Goal: Information Seeking & Learning: Learn about a topic

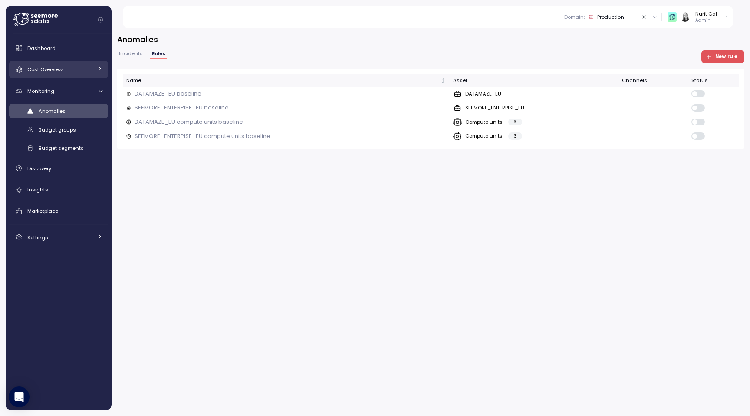
click at [56, 70] on span "Cost Overview" at bounding box center [44, 69] width 35 height 7
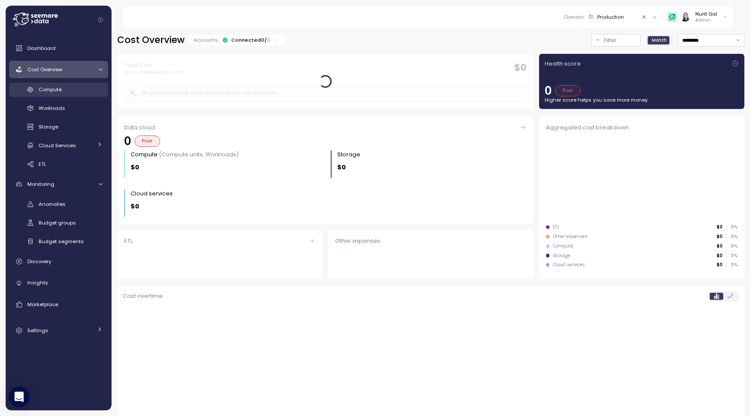
click at [56, 93] on span "Compute" at bounding box center [50, 89] width 23 height 7
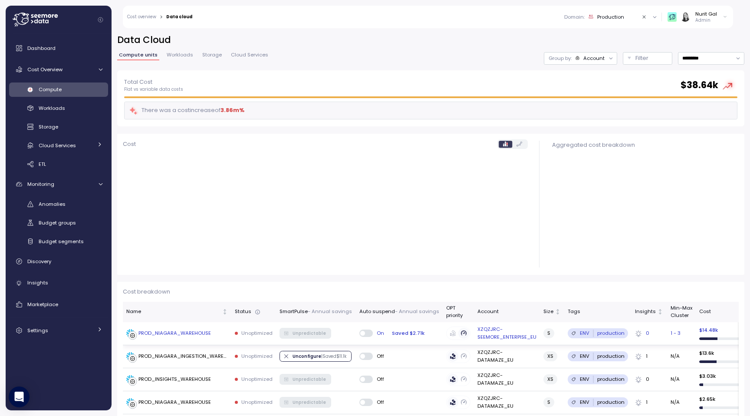
click at [205, 330] on div "PROD_NIAGARA_WAREHOUSE" at bounding box center [174, 333] width 72 height 8
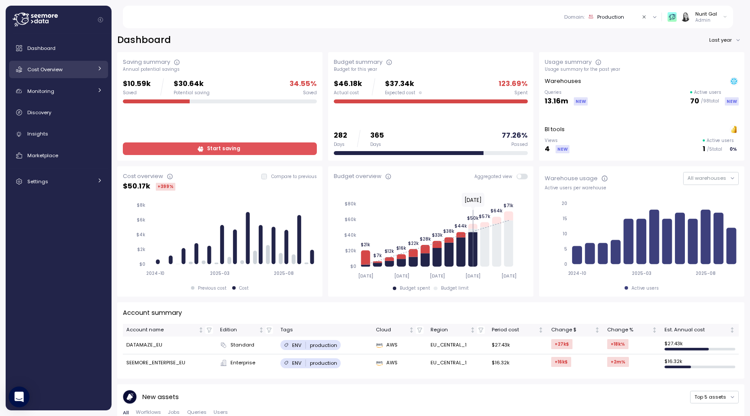
click at [49, 72] on span "Cost Overview" at bounding box center [44, 69] width 35 height 7
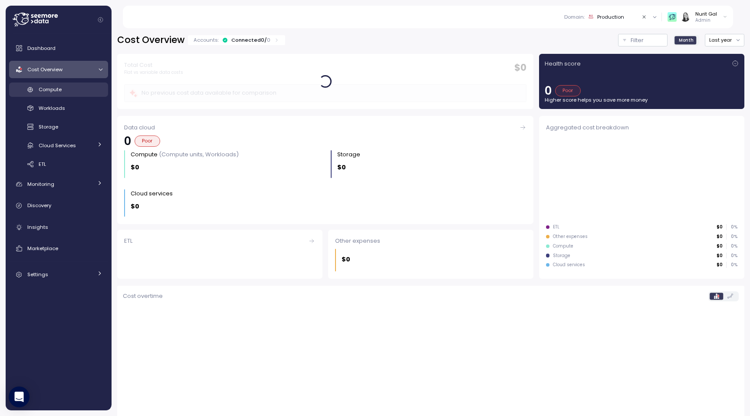
click at [63, 93] on div "Compute" at bounding box center [71, 89] width 64 height 9
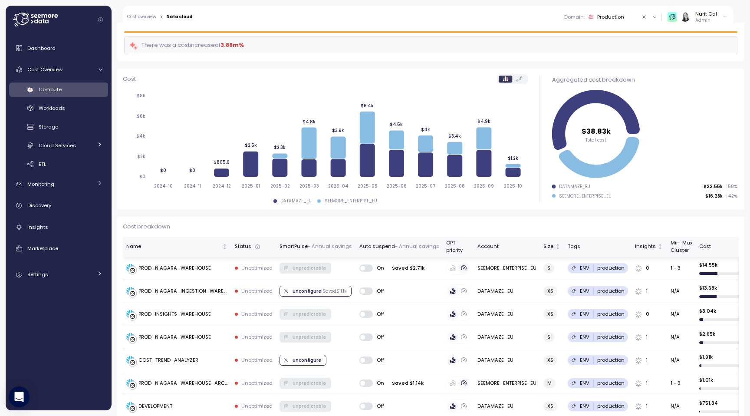
scroll to position [69, 0]
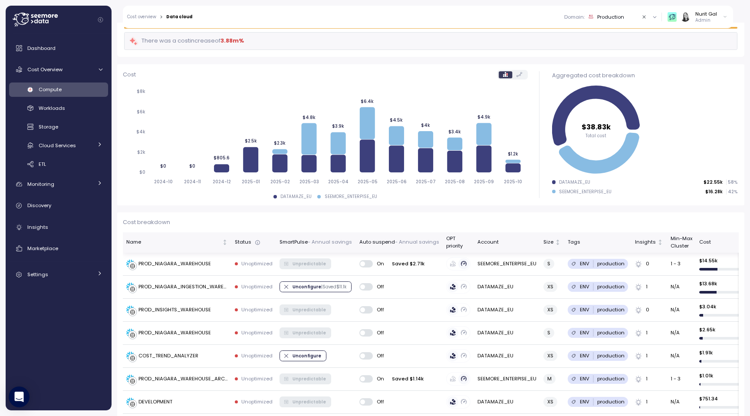
click at [345, 241] on p "- Annual savings" at bounding box center [330, 242] width 44 height 8
click at [557, 246] on th "Size" at bounding box center [552, 242] width 24 height 20
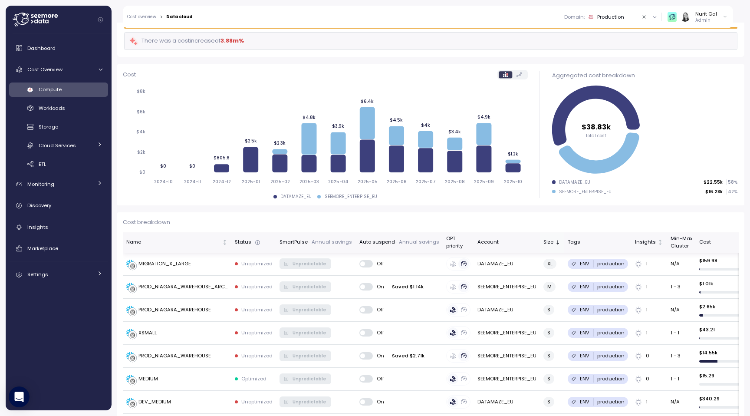
click at [557, 245] on div "Size" at bounding box center [551, 242] width 17 height 8
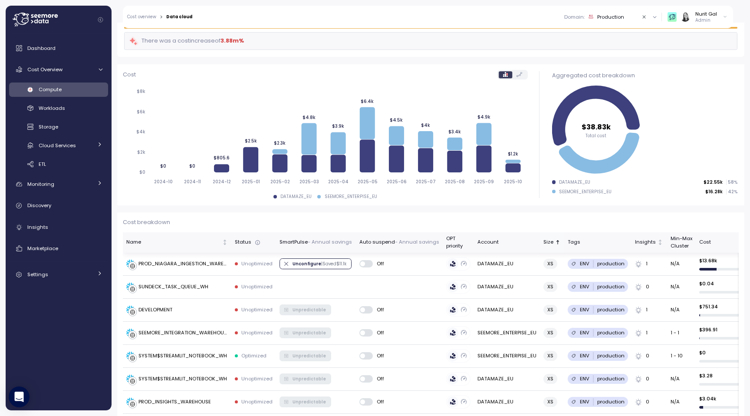
click at [555, 244] on icon "Sorted ascending" at bounding box center [558, 242] width 6 height 6
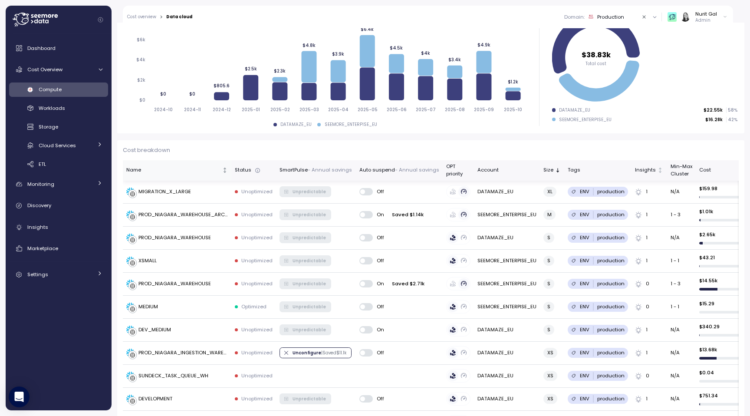
scroll to position [0, 0]
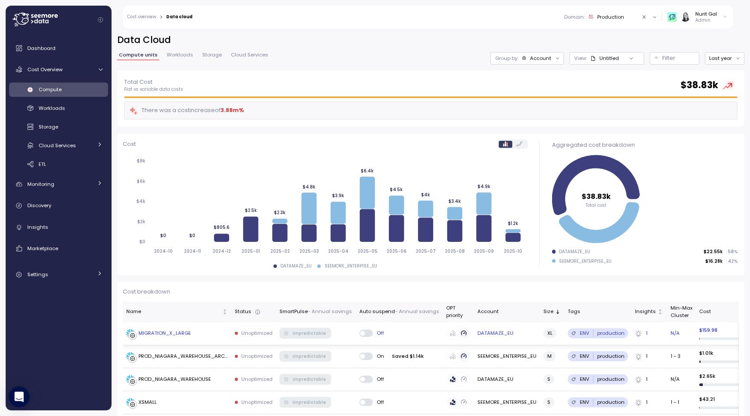
click at [181, 329] on div "MIGRATION_X_LARGE" at bounding box center [164, 333] width 53 height 8
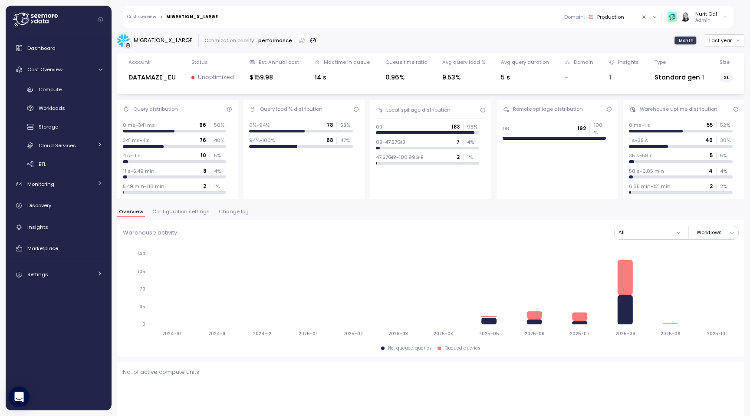
click at [233, 212] on span "Change log" at bounding box center [234, 211] width 30 height 5
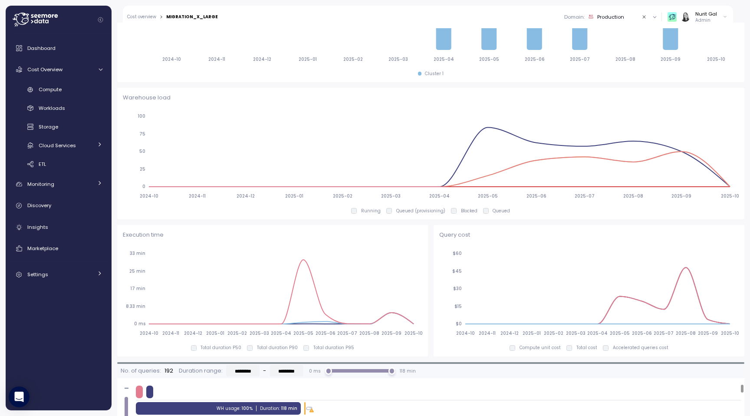
scroll to position [348, 0]
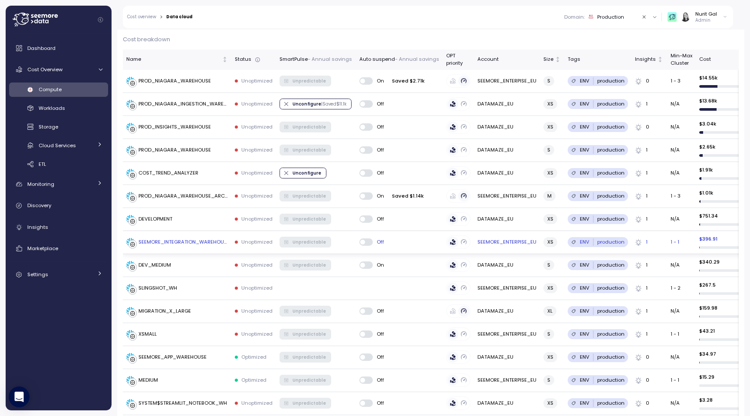
scroll to position [241, 0]
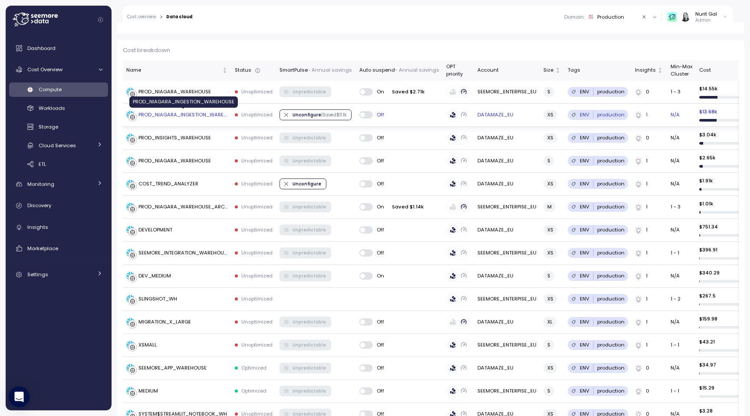
click at [216, 116] on div "PROD_NIAGARA_INGESTION_WAREHOUSE" at bounding box center [182, 115] width 89 height 8
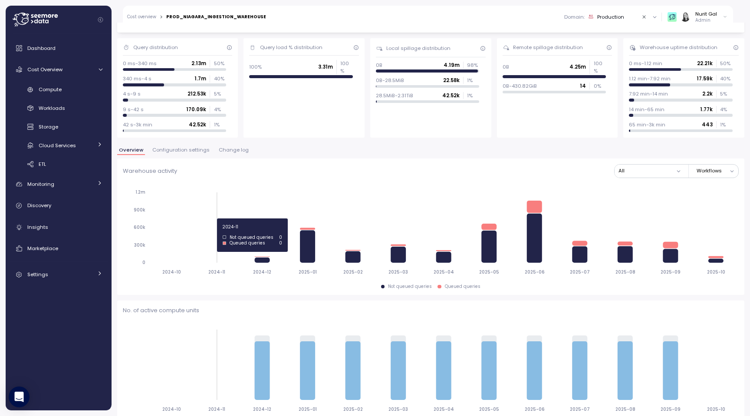
scroll to position [56, 0]
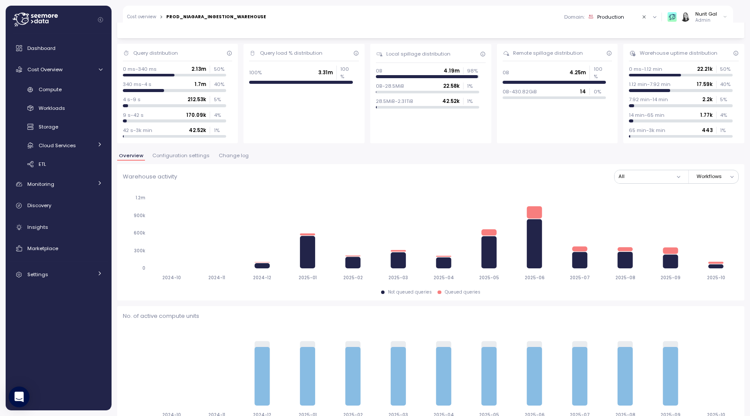
click at [185, 153] on span "Configuration settings" at bounding box center [180, 155] width 57 height 5
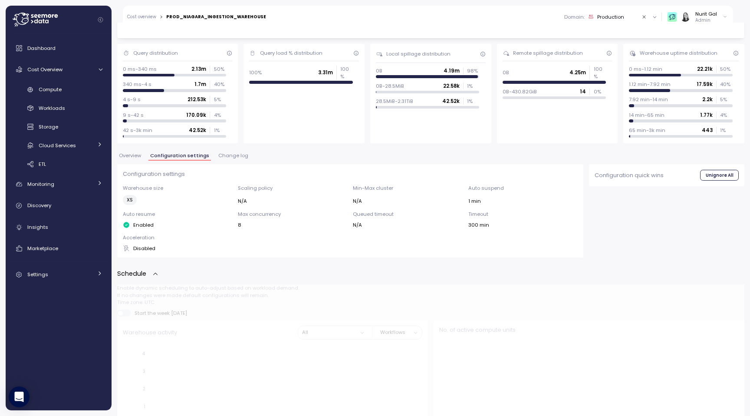
click at [244, 153] on span "Change log" at bounding box center [233, 155] width 30 height 5
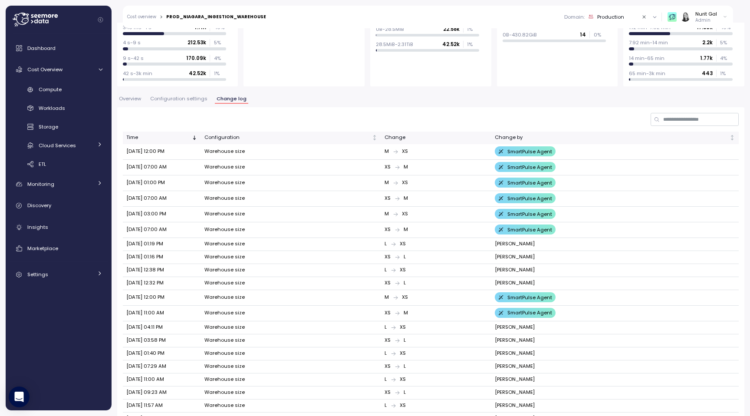
scroll to position [118, 0]
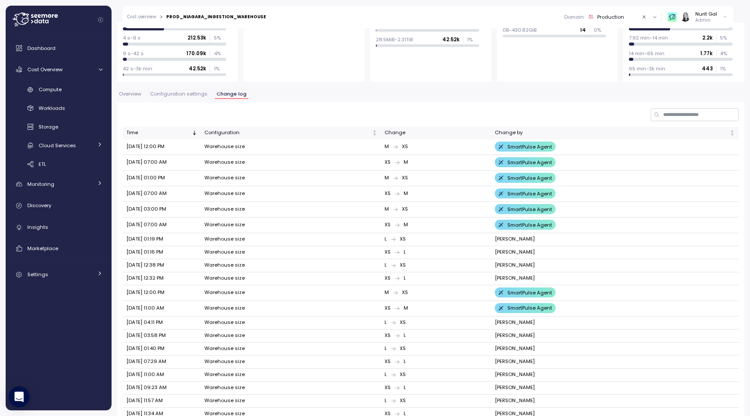
click at [514, 280] on td "[PERSON_NAME]" at bounding box center [615, 278] width 248 height 13
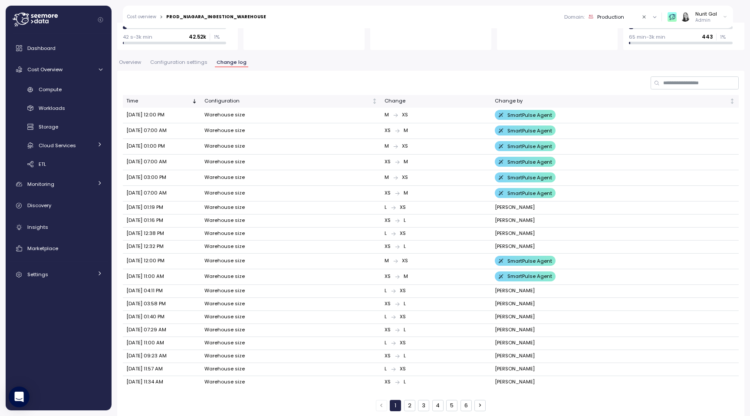
scroll to position [0, 0]
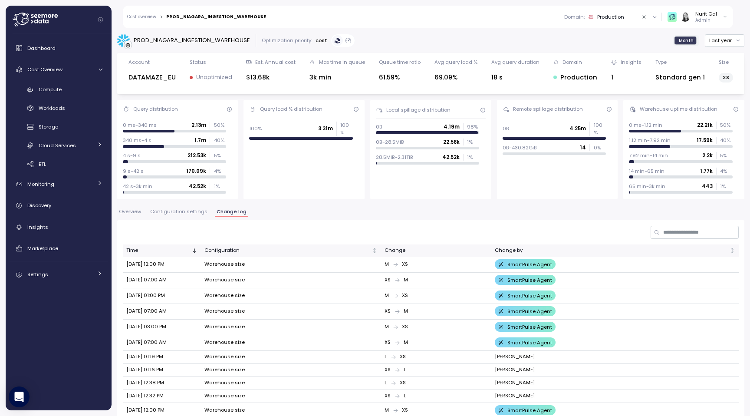
click at [168, 214] on span "Configuration settings" at bounding box center [178, 211] width 57 height 5
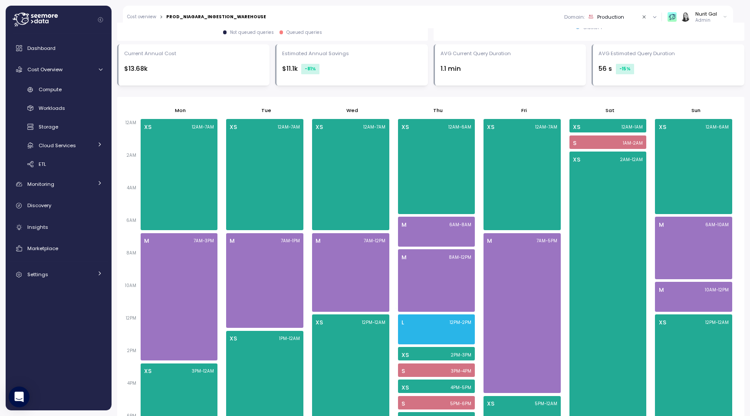
scroll to position [474, 0]
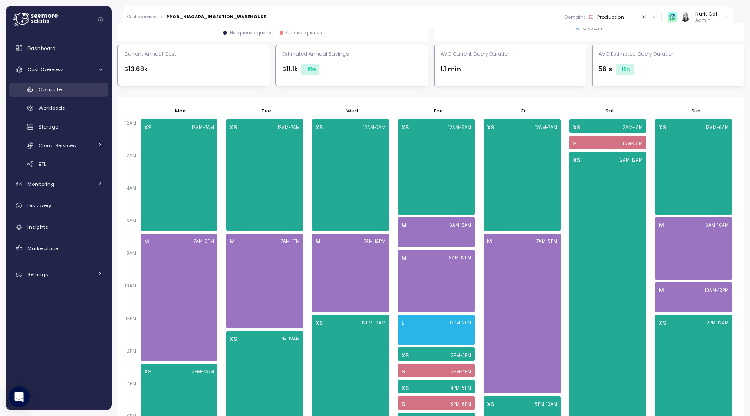
click at [63, 89] on div "Compute" at bounding box center [71, 89] width 64 height 9
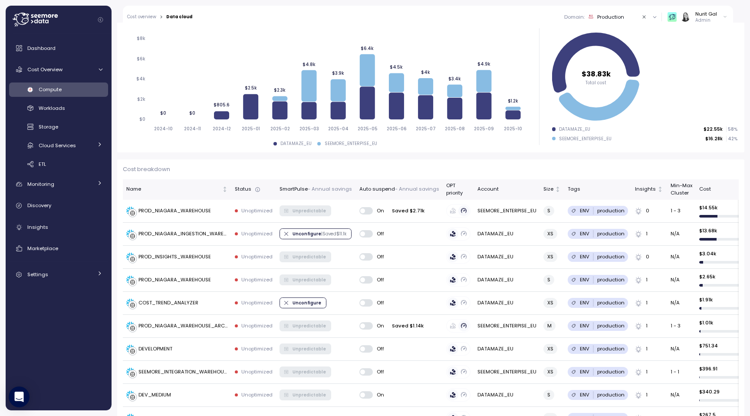
scroll to position [125, 0]
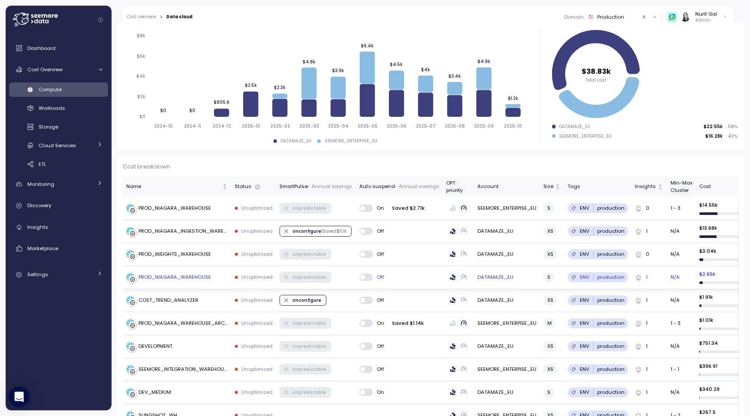
click at [257, 276] on p "Unoptimized" at bounding box center [256, 276] width 31 height 7
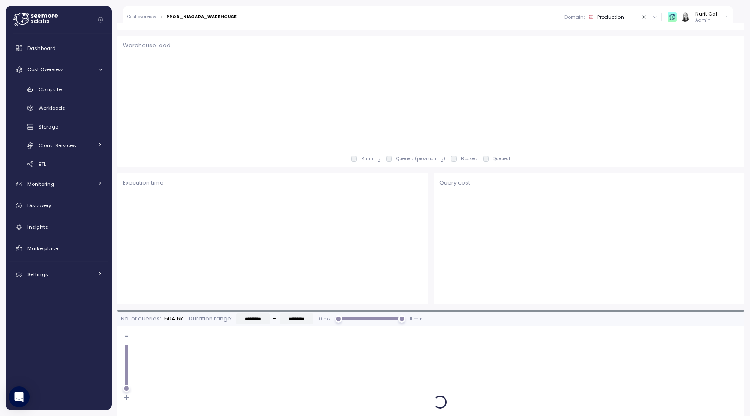
type input "*********"
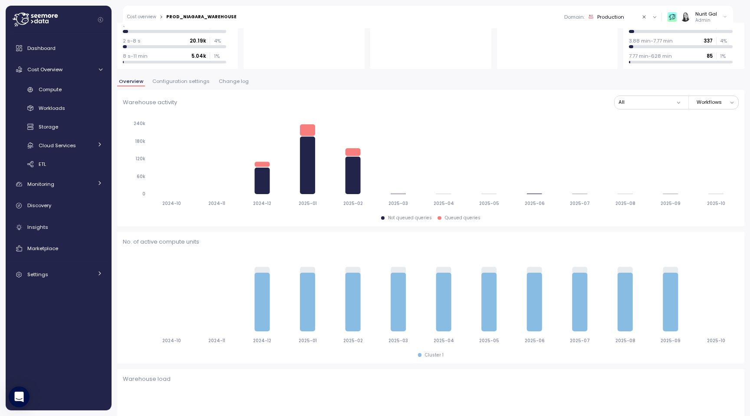
scroll to position [117, 0]
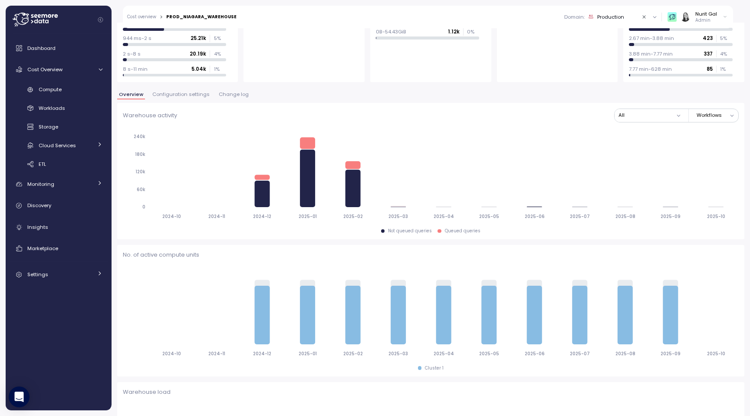
click at [187, 93] on span "Configuration settings" at bounding box center [180, 94] width 57 height 5
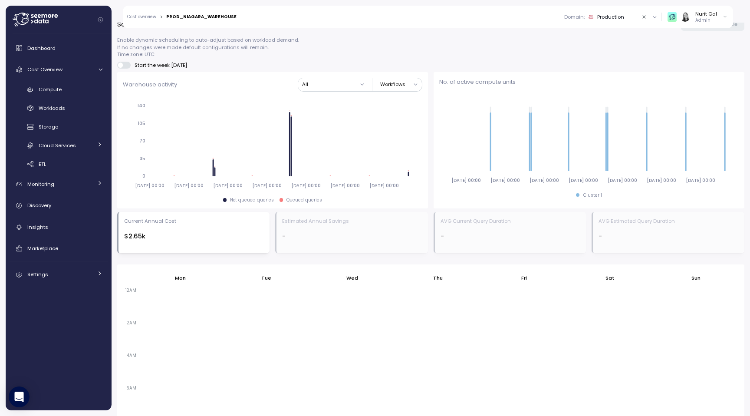
scroll to position [253, 0]
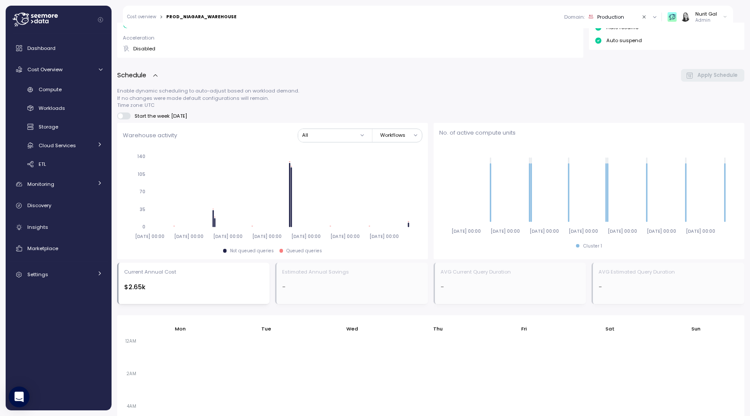
scroll to position [234, 0]
